Goal: Transaction & Acquisition: Purchase product/service

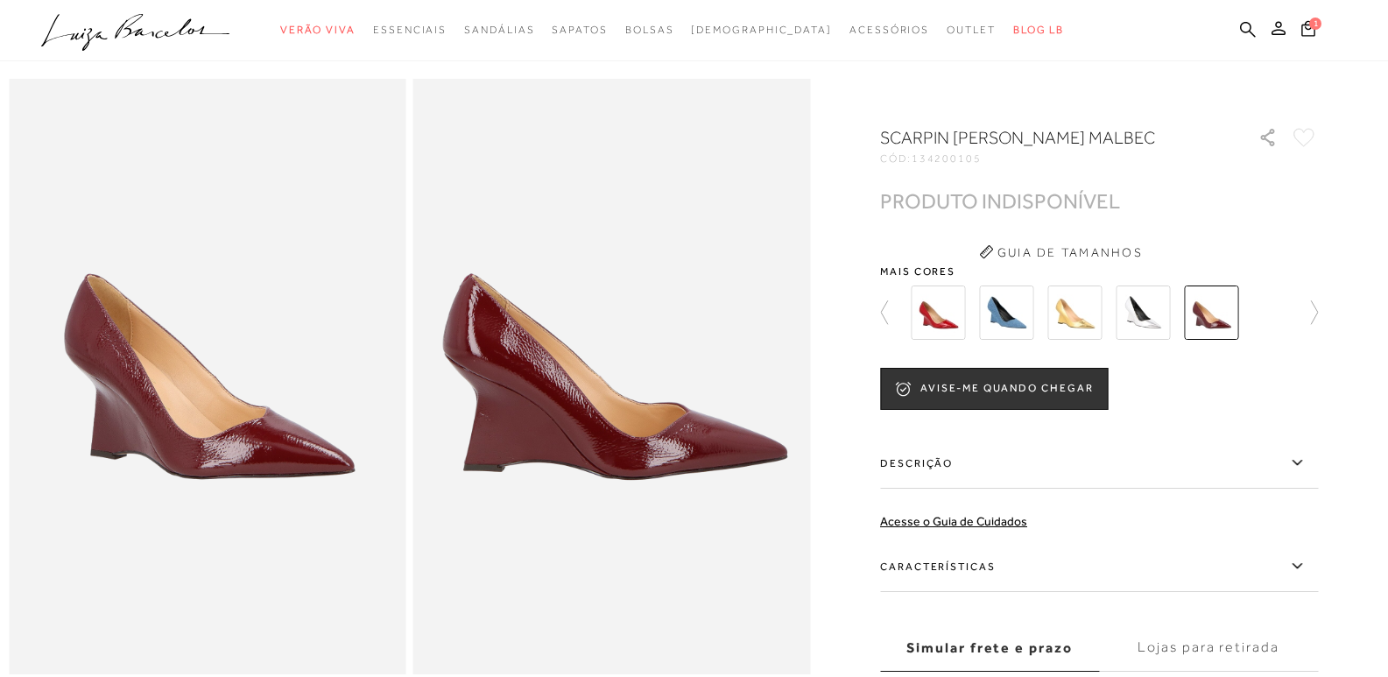
scroll to position [88, 0]
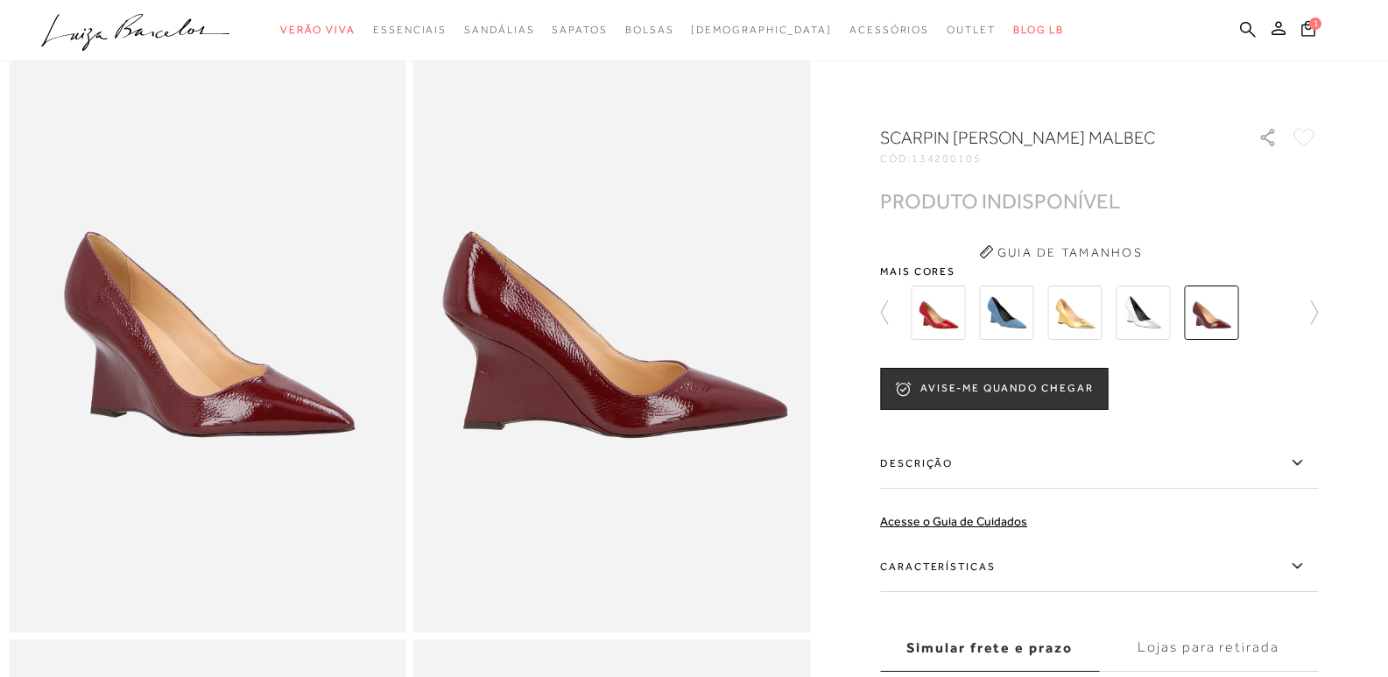
click at [941, 326] on img at bounding box center [938, 312] width 54 height 54
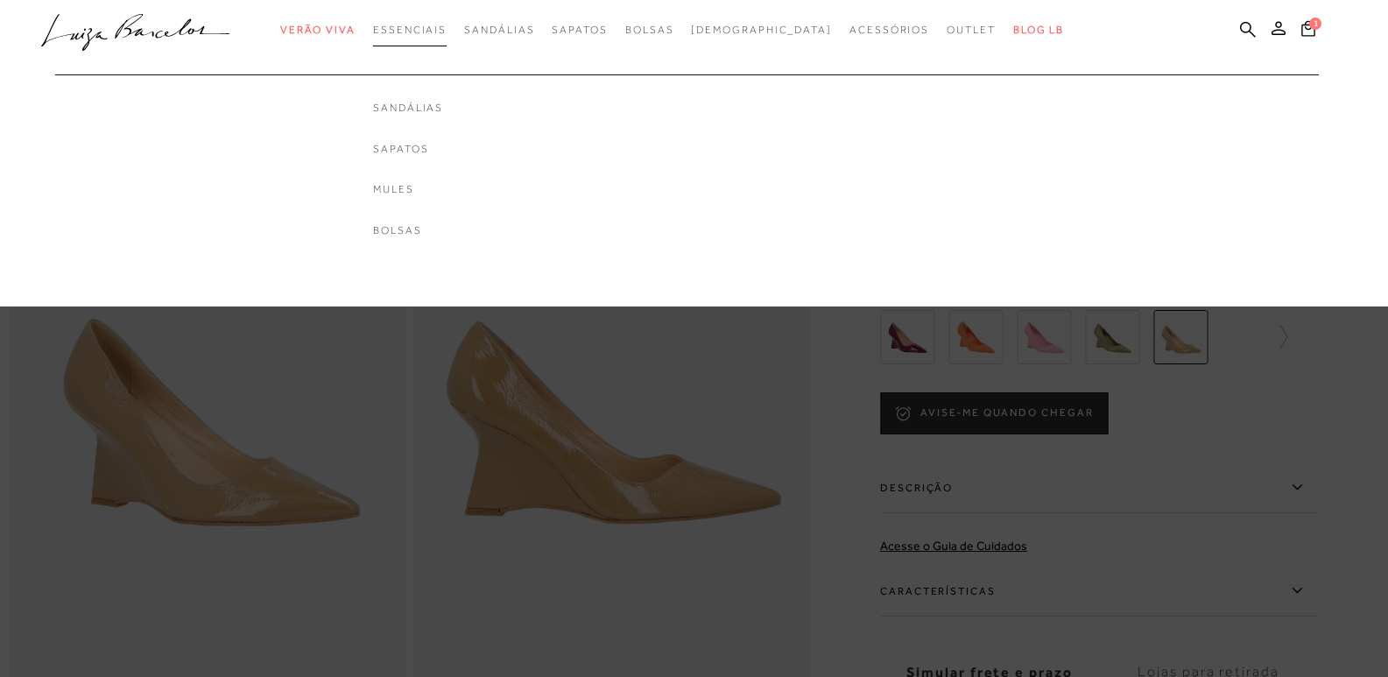
click at [430, 25] on span "Essenciais" at bounding box center [410, 30] width 74 height 12
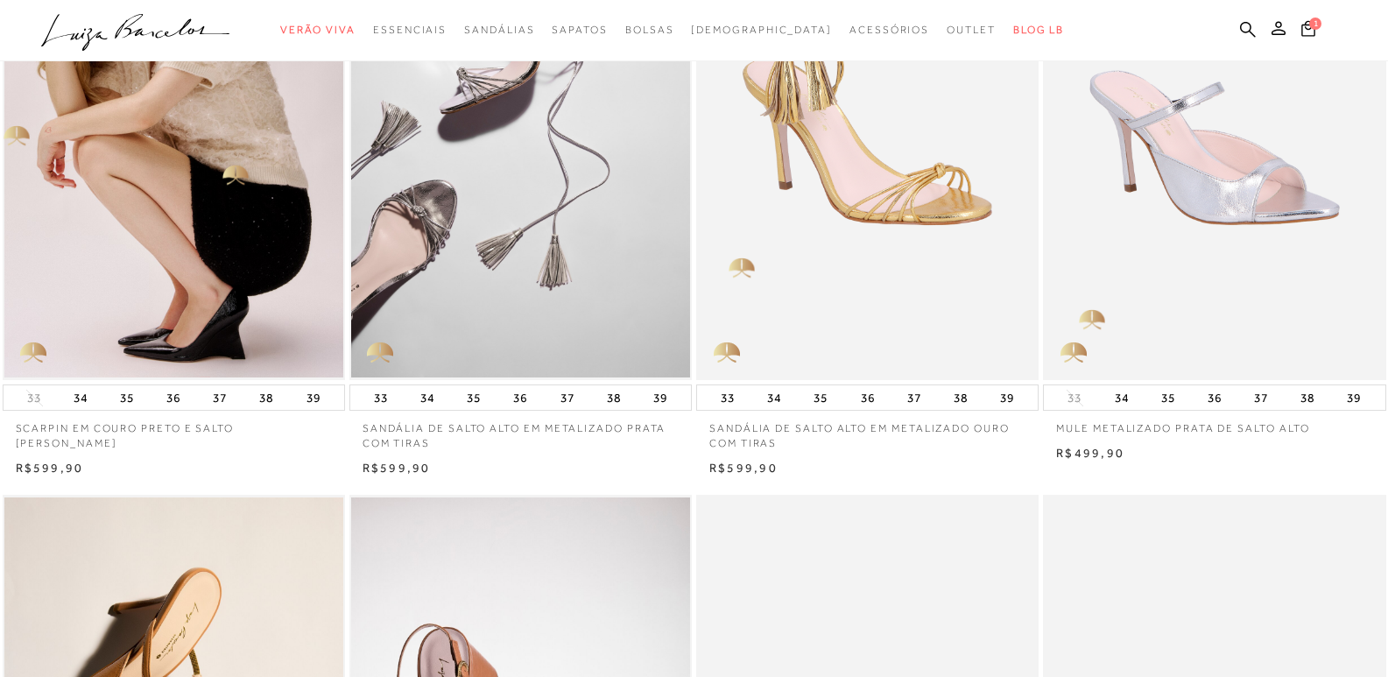
scroll to position [876, 0]
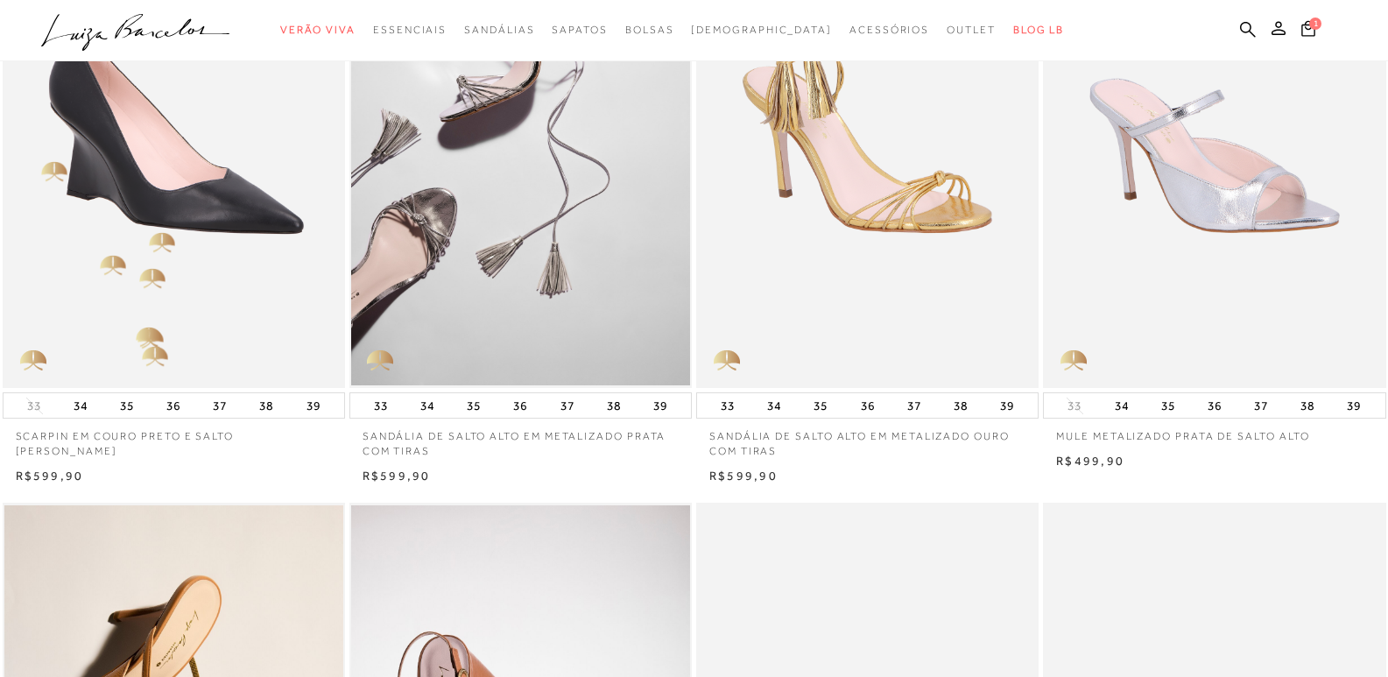
click at [150, 230] on img at bounding box center [174, 132] width 341 height 514
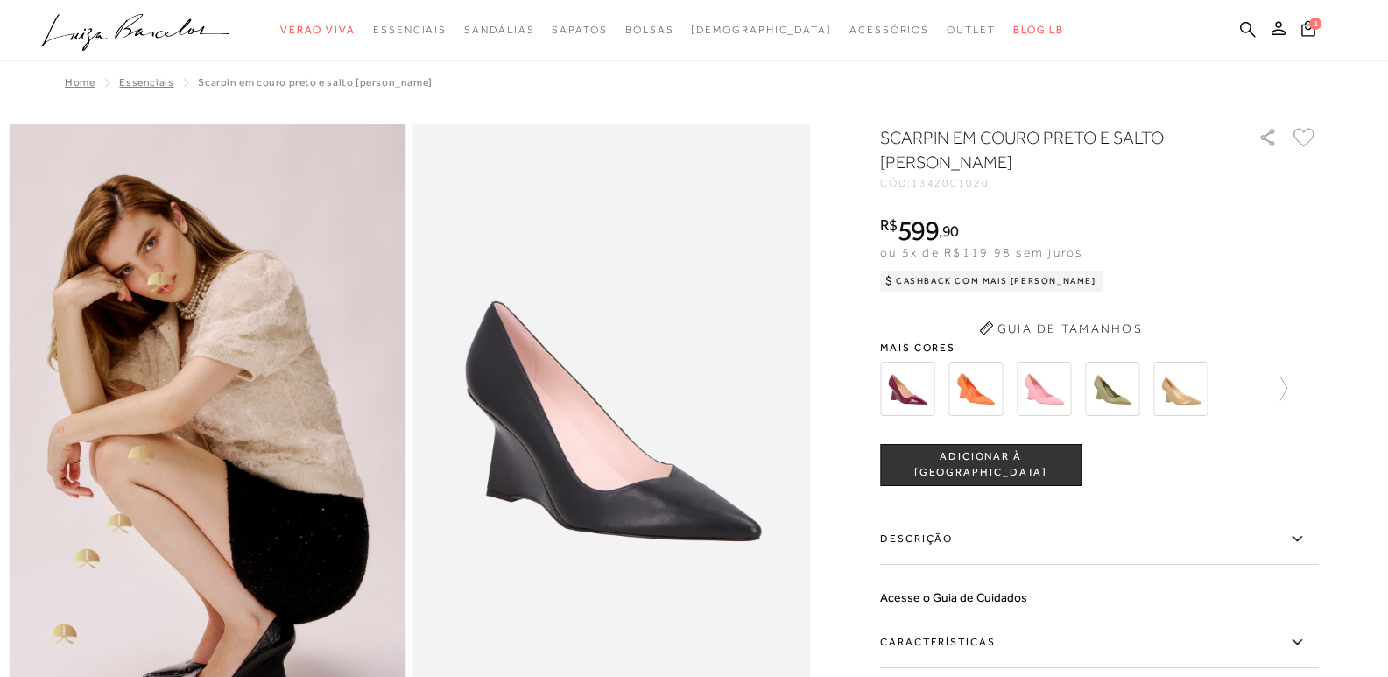
click at [136, 438] on img at bounding box center [208, 422] width 398 height 596
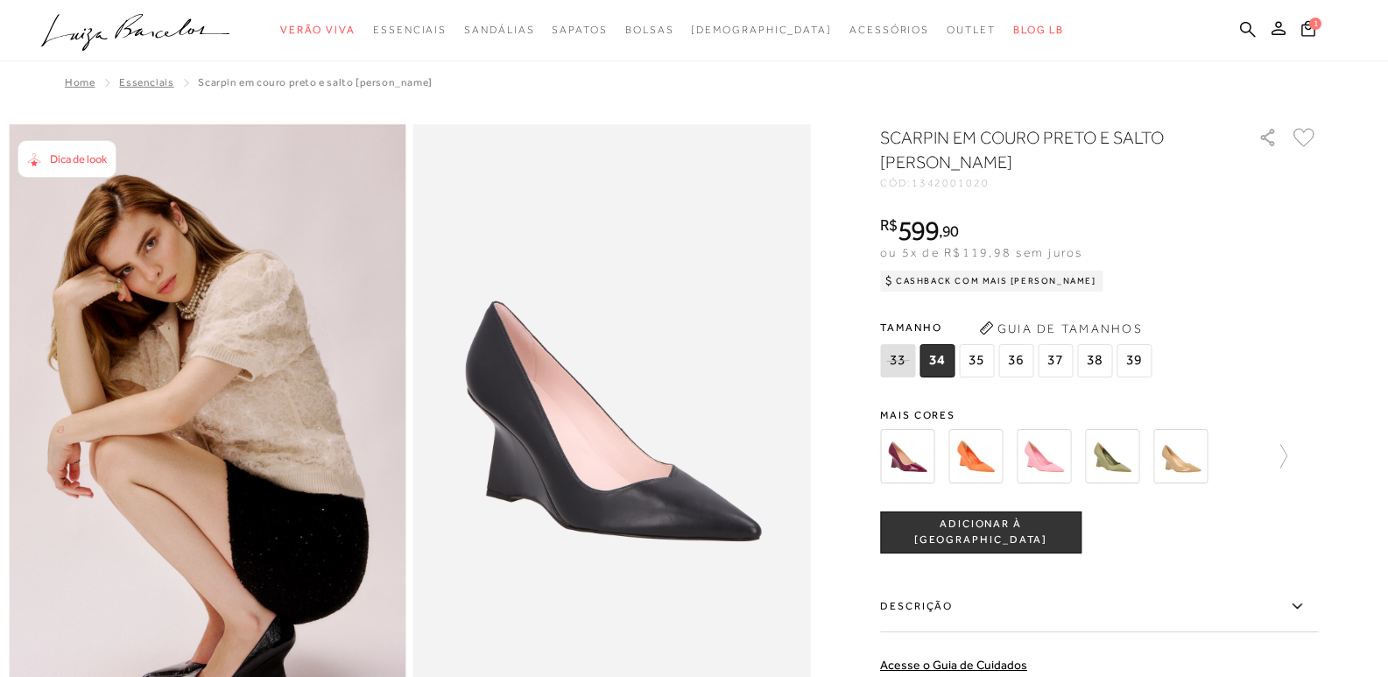
click at [1190, 460] on img at bounding box center [1180, 456] width 54 height 54
click at [57, 160] on span "Dica de look" at bounding box center [78, 158] width 57 height 13
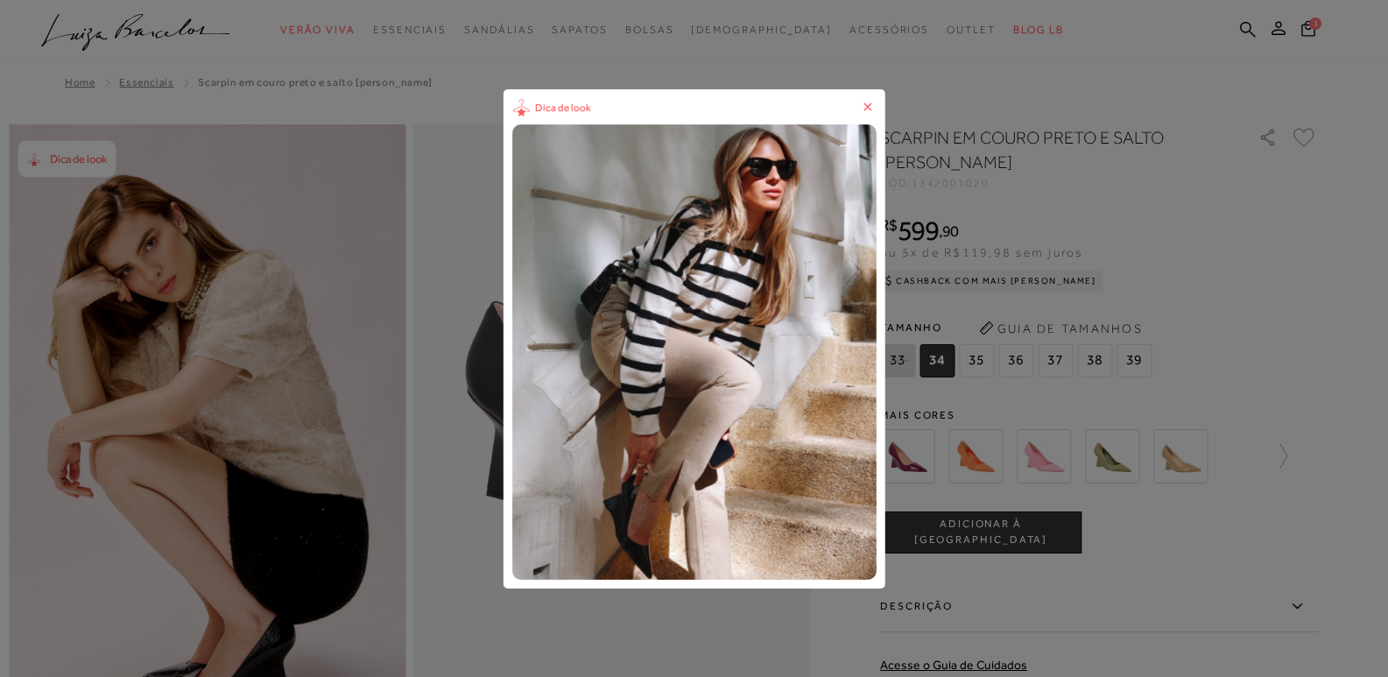
scroll to position [88, 0]
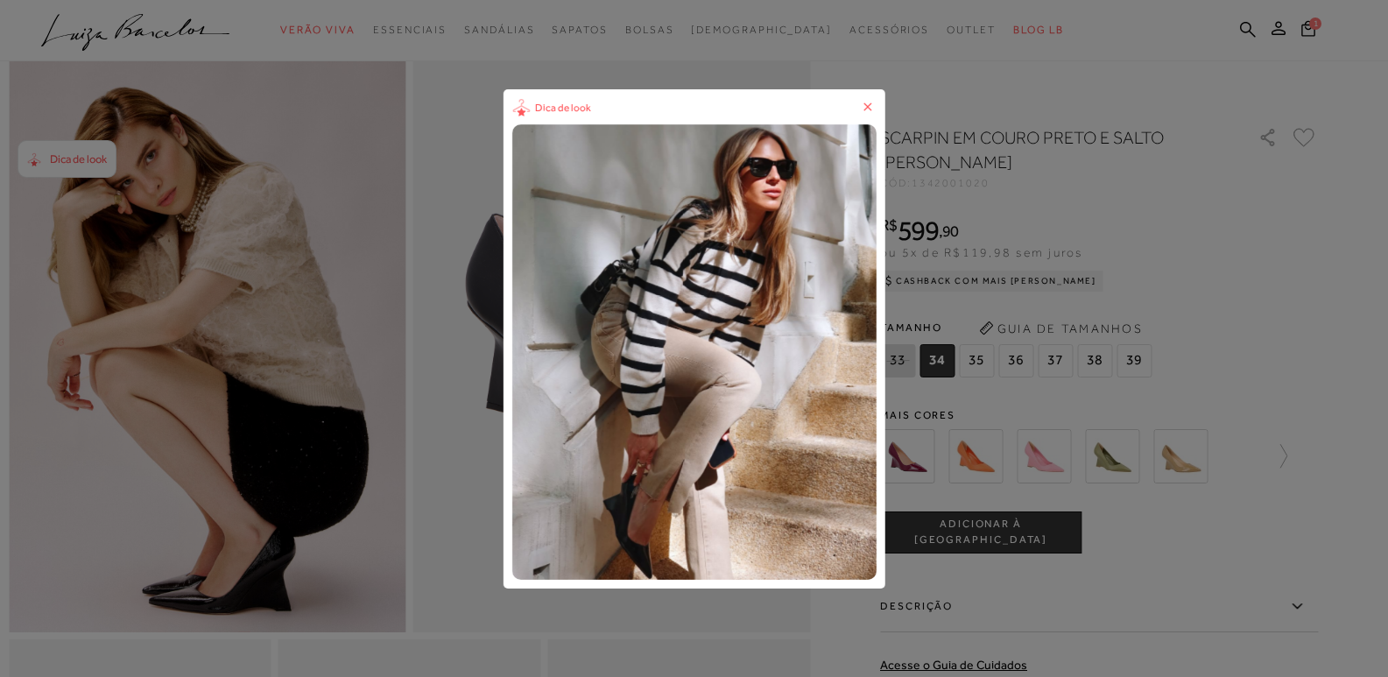
click at [872, 115] on icon at bounding box center [868, 107] width 18 height 18
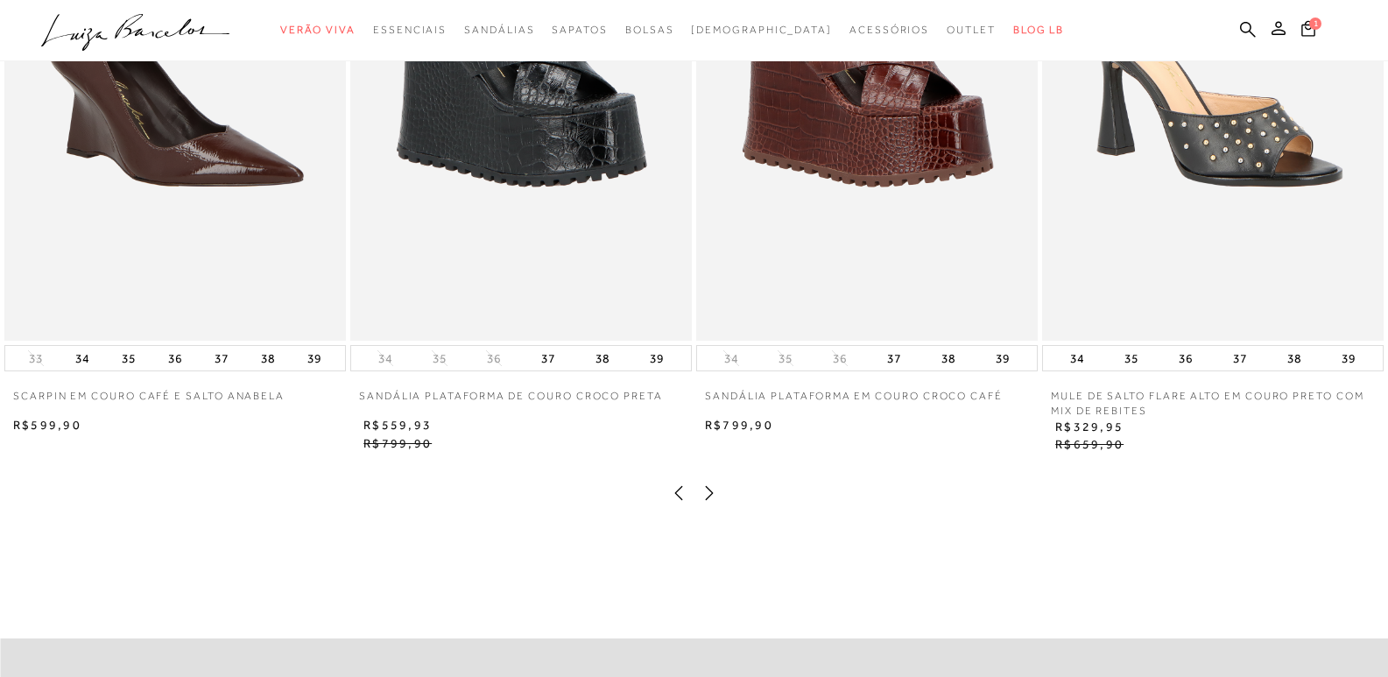
scroll to position [2189, 0]
